Goal: Go to known website: Access a specific website the user already knows

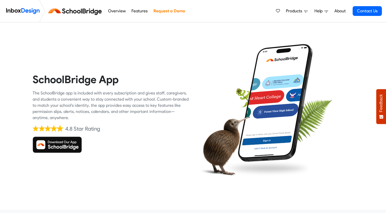
click at [62, 144] on img at bounding box center [57, 145] width 49 height 16
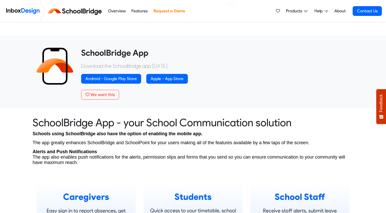
scroll to position [186, 0]
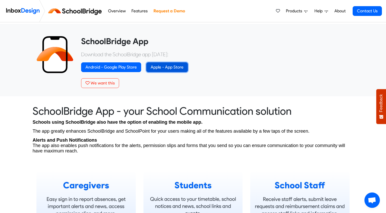
click at [171, 67] on link "Apple - App Store" at bounding box center [167, 67] width 42 height 10
